Goal: Navigation & Orientation: Find specific page/section

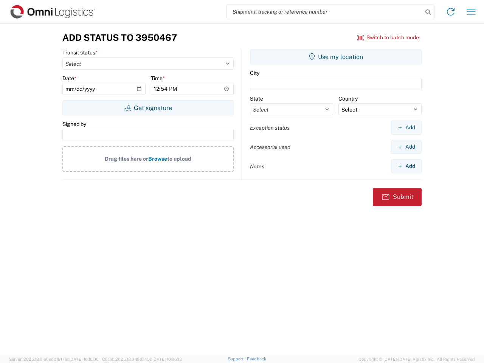
click at [325, 12] on input "search" at bounding box center [325, 12] width 196 height 14
click at [428, 12] on icon at bounding box center [428, 12] width 11 height 11
click at [451, 12] on icon at bounding box center [451, 12] width 12 height 12
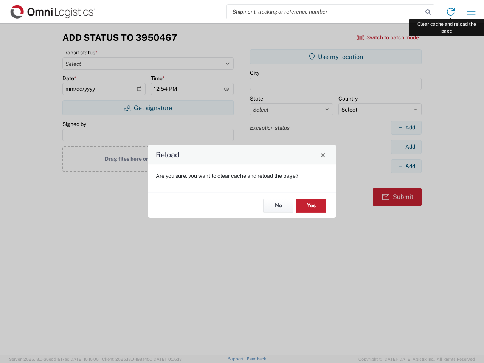
click at [471, 12] on div "Reload Are you sure, you want to clear cache and reload the page? No Yes" at bounding box center [242, 181] width 484 height 363
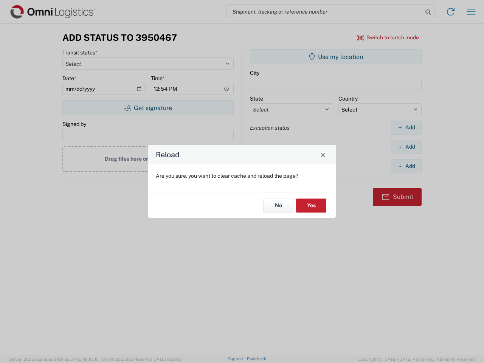
click at [389, 37] on div "Reload Are you sure, you want to clear cache and reload the page? No Yes" at bounding box center [242, 181] width 484 height 363
click at [148, 108] on div "Reload Are you sure, you want to clear cache and reload the page? No Yes" at bounding box center [242, 181] width 484 height 363
click at [336, 57] on div "Reload Are you sure, you want to clear cache and reload the page? No Yes" at bounding box center [242, 181] width 484 height 363
click at [406, 128] on div "Reload Are you sure, you want to clear cache and reload the page? No Yes" at bounding box center [242, 181] width 484 height 363
click at [406, 147] on div "Reload Are you sure, you want to clear cache and reload the page? No Yes" at bounding box center [242, 181] width 484 height 363
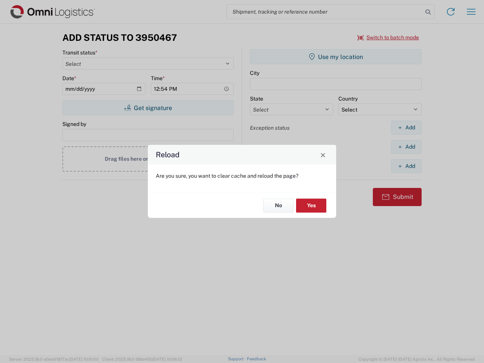
click at [406, 166] on div "Reload Are you sure, you want to clear cache and reload the page? No Yes" at bounding box center [242, 181] width 484 height 363
